Goal: Task Accomplishment & Management: Use online tool/utility

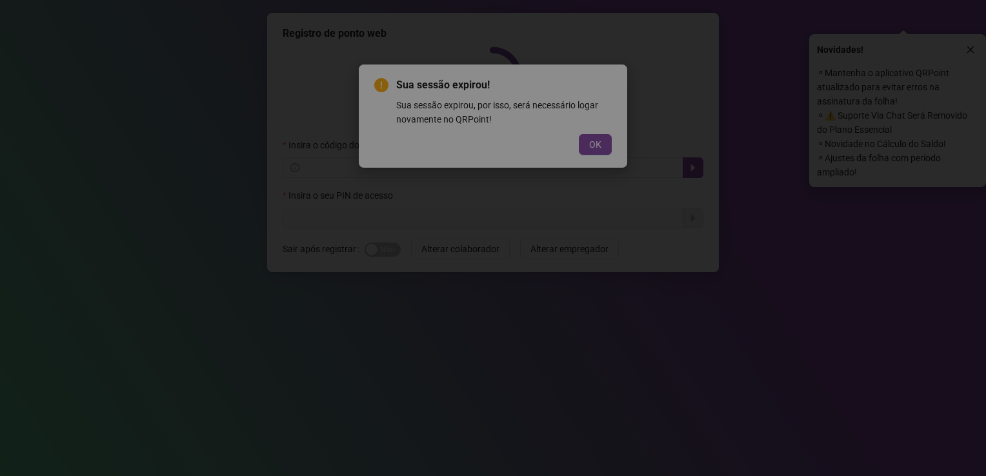
click at [585, 154] on div "Sua sessão expirou! Sua sessão expirou, por isso, será necessário logar novamen…" at bounding box center [493, 116] width 268 height 103
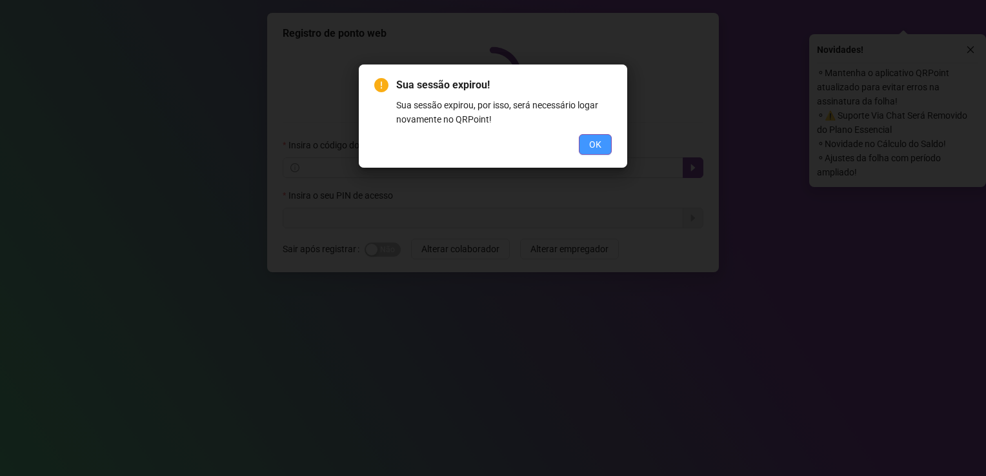
click at [588, 146] on button "OK" at bounding box center [595, 144] width 33 height 21
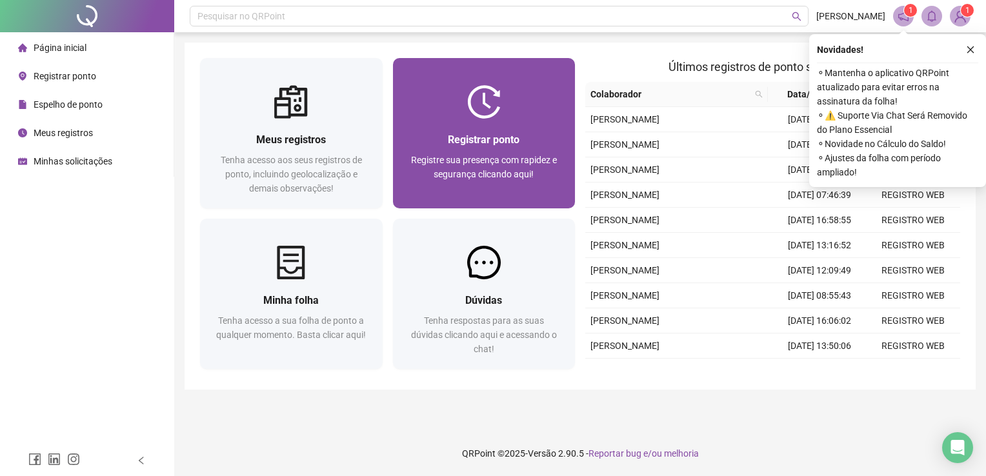
click at [507, 126] on div "Registrar ponto Registre sua presença com rapidez e segurança clicando aqui!" at bounding box center [484, 164] width 183 height 90
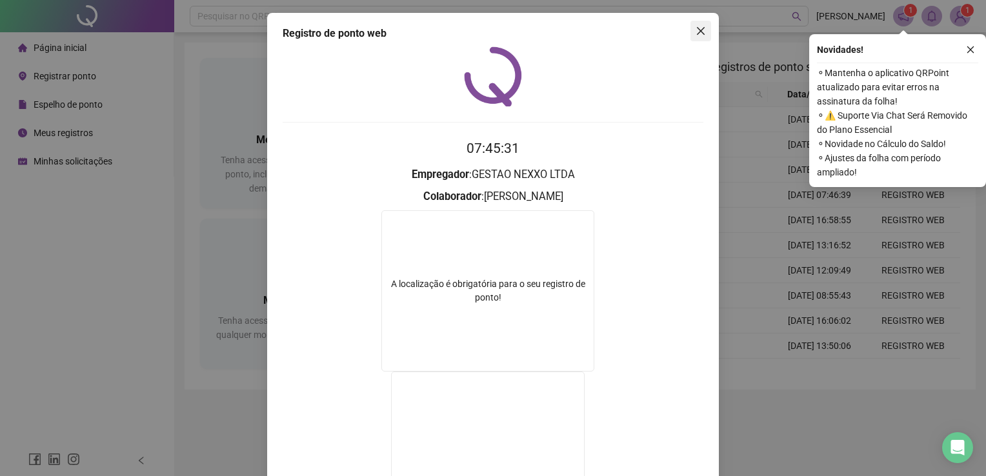
click at [697, 34] on icon "close" at bounding box center [701, 31] width 10 height 10
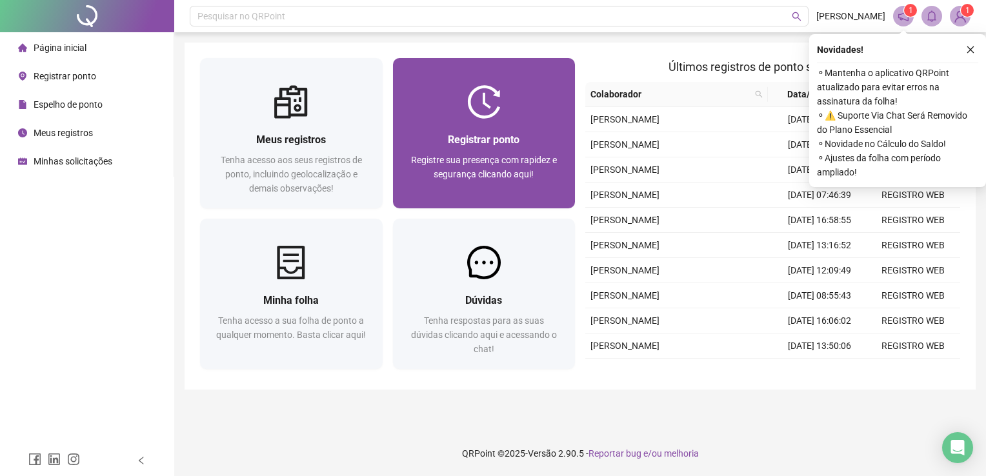
click at [473, 145] on span "Registrar ponto" at bounding box center [484, 140] width 72 height 12
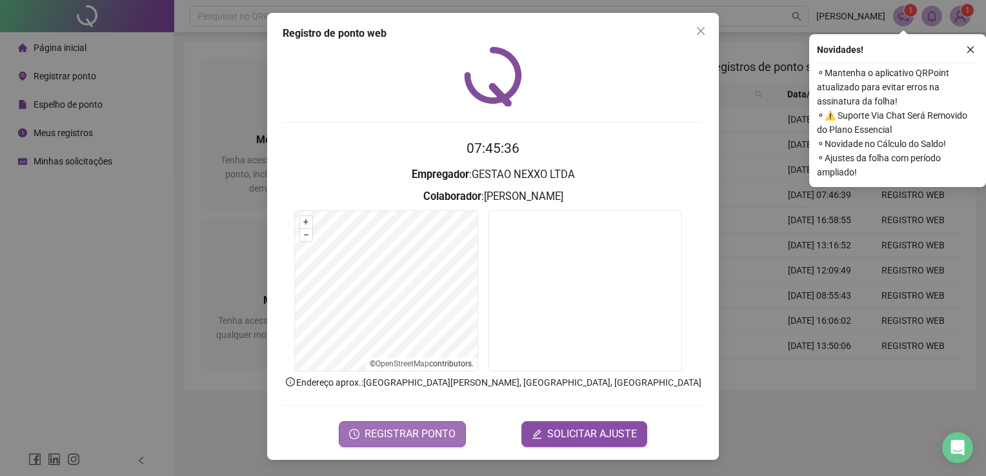
click at [451, 432] on span "REGISTRAR PONTO" at bounding box center [410, 434] width 91 height 15
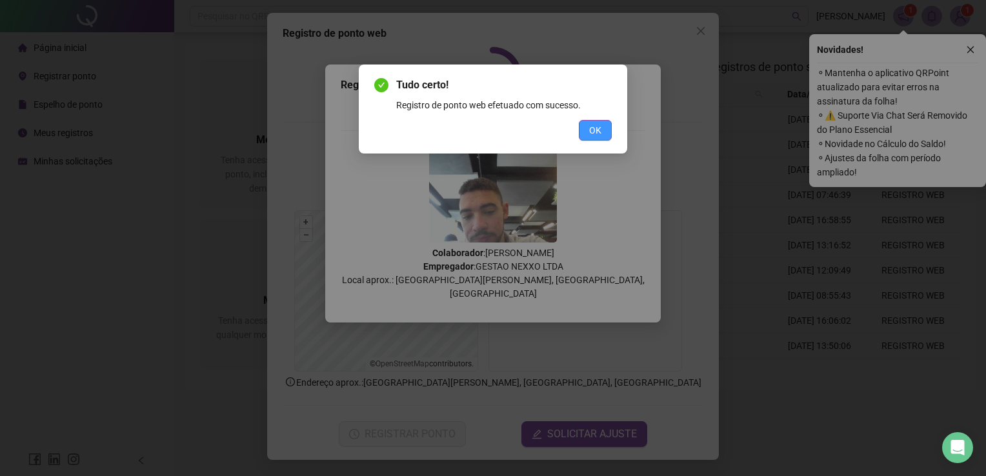
click at [608, 128] on button "OK" at bounding box center [595, 130] width 33 height 21
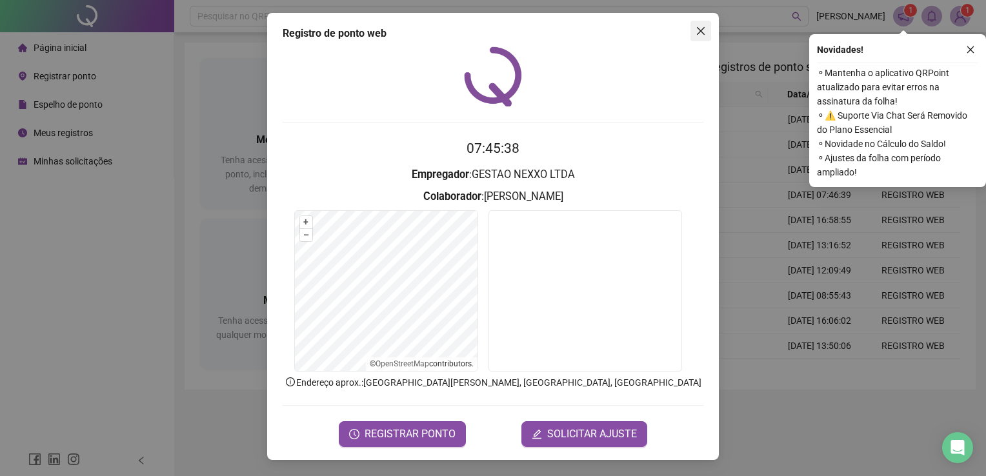
click at [699, 30] on icon "close" at bounding box center [701, 31] width 10 height 10
